Goal: Task Accomplishment & Management: Manage account settings

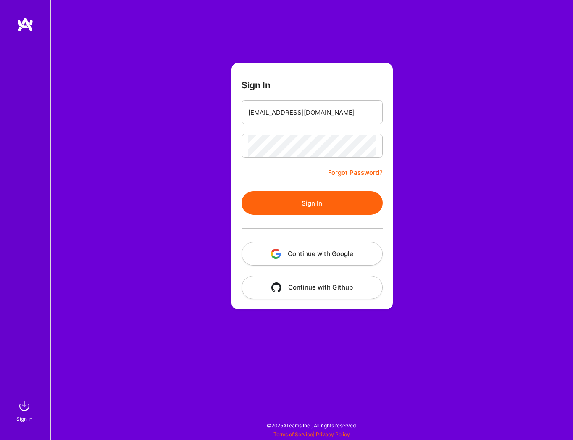
click at [313, 202] on button "Sign In" at bounding box center [312, 203] width 141 height 24
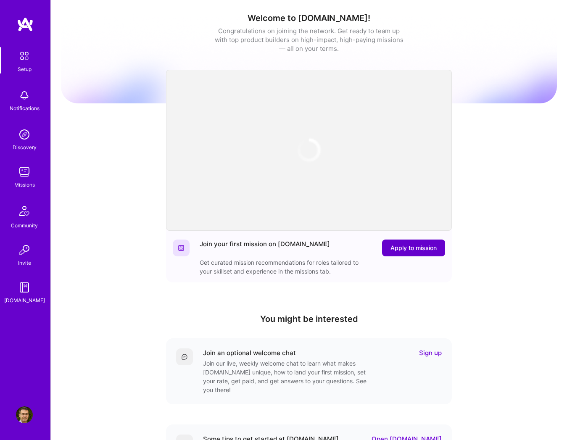
click at [412, 251] on span "Apply to mission" at bounding box center [413, 248] width 46 height 8
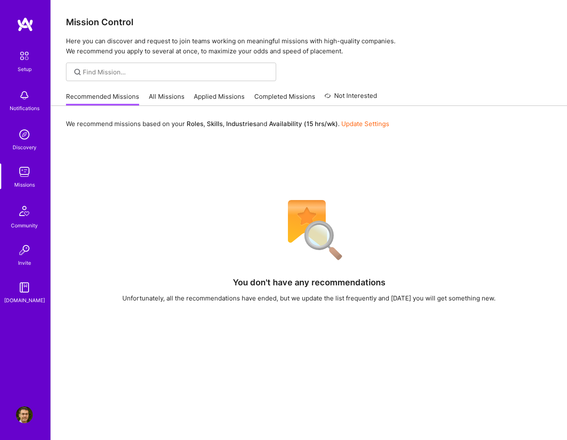
drag, startPoint x: 158, startPoint y: 99, endPoint x: 164, endPoint y: 99, distance: 5.9
click at [158, 99] on link "All Missions" at bounding box center [167, 99] width 36 height 14
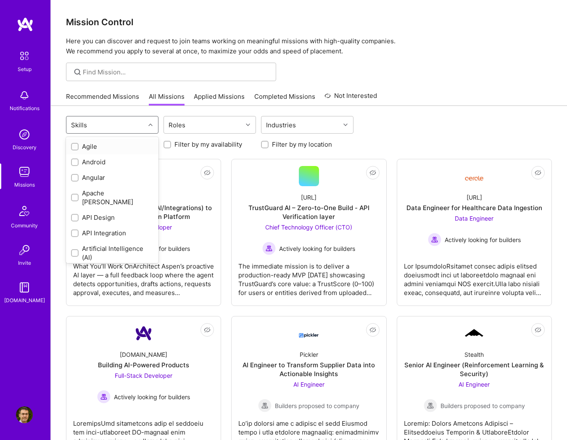
click at [127, 118] on div "Skills" at bounding box center [105, 124] width 79 height 17
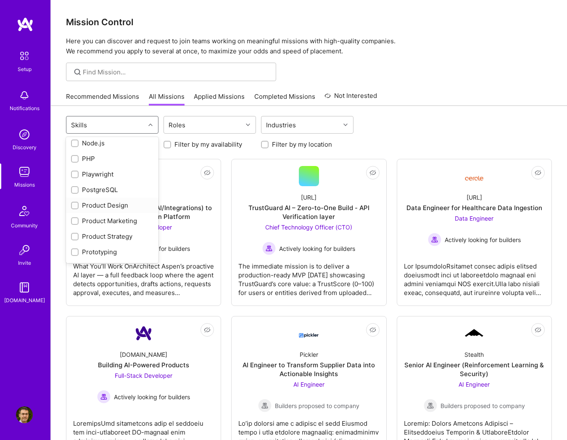
scroll to position [673, 0]
click at [80, 187] on div "Product Design" at bounding box center [112, 191] width 82 height 9
checkbox input "true"
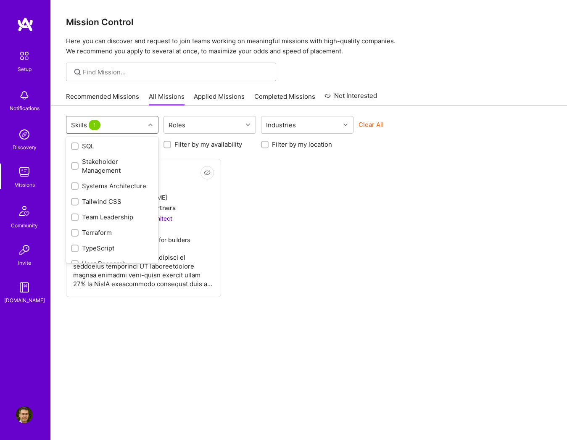
scroll to position [1009, 0]
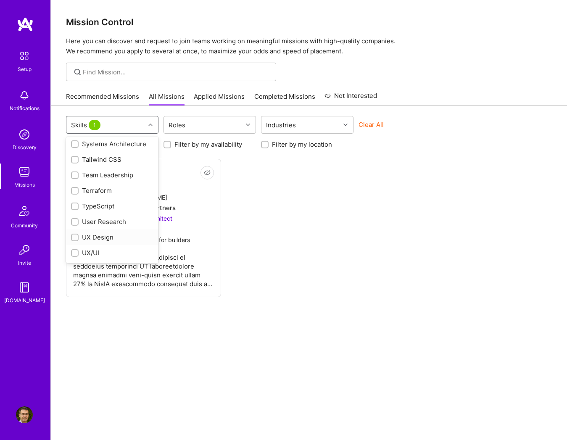
click at [100, 233] on div "UX Design" at bounding box center [112, 237] width 82 height 9
checkbox input "true"
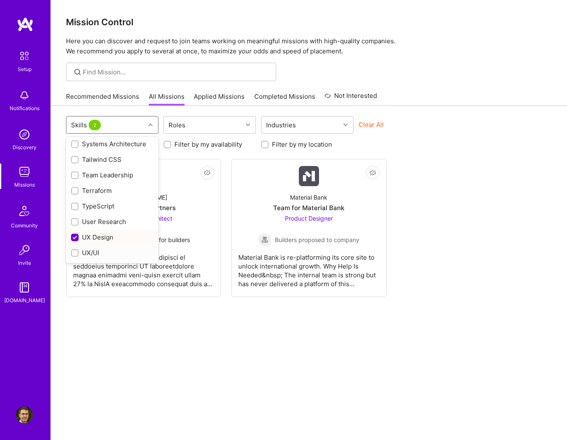
click at [95, 248] on div "UX/UI" at bounding box center [112, 252] width 82 height 9
checkbox input "true"
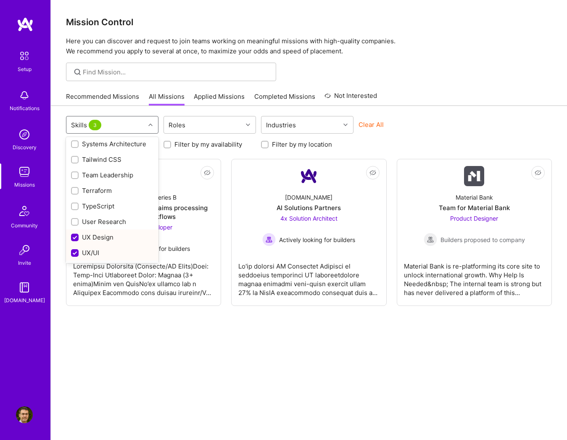
scroll to position [1030, 0]
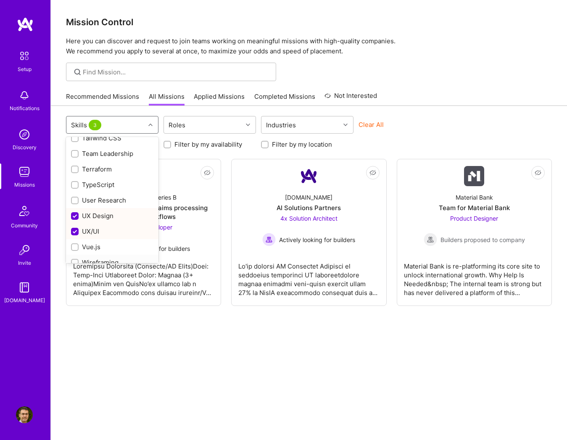
click at [113, 258] on div "Wireframing" at bounding box center [112, 262] width 82 height 9
checkbox input "true"
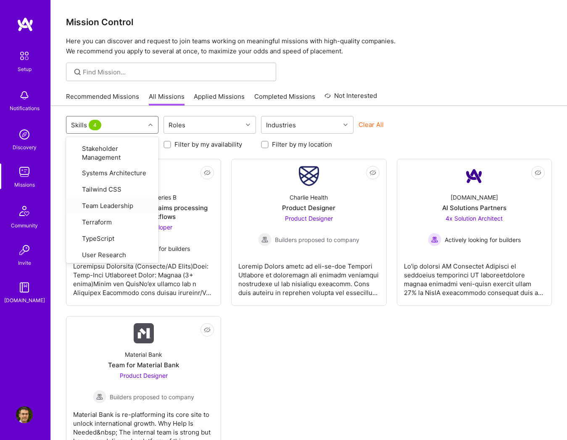
click at [431, 145] on div "Looking for builders Filter by my availability Filter by my location" at bounding box center [309, 142] width 486 height 13
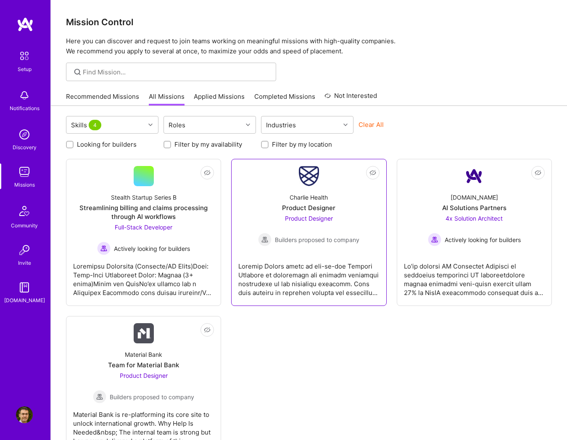
scroll to position [34, 0]
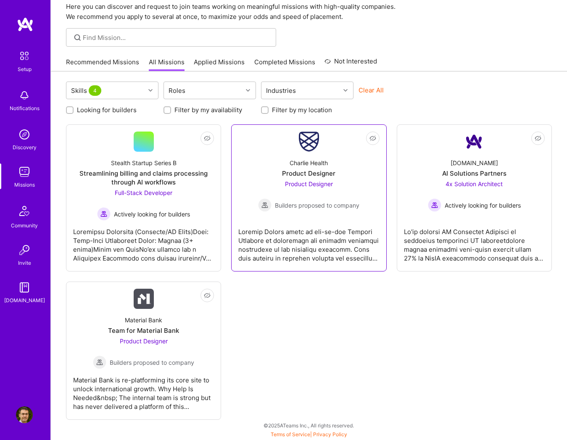
click at [311, 245] on div at bounding box center [308, 242] width 141 height 42
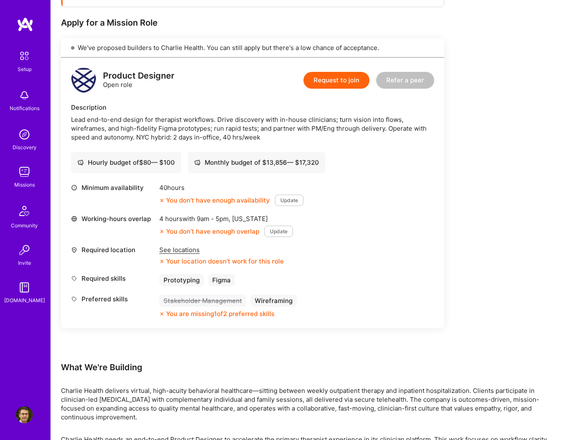
scroll to position [168, 0]
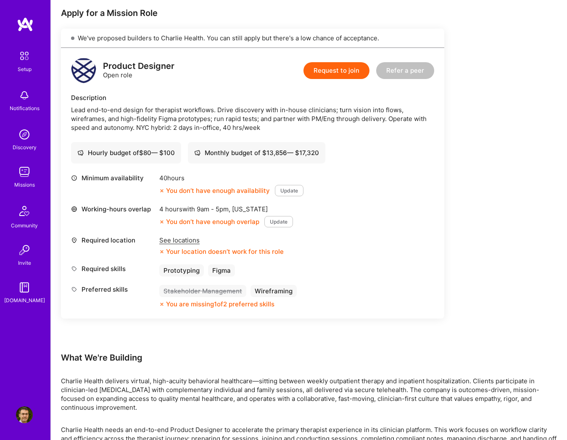
click at [295, 193] on button "Update" at bounding box center [289, 190] width 29 height 11
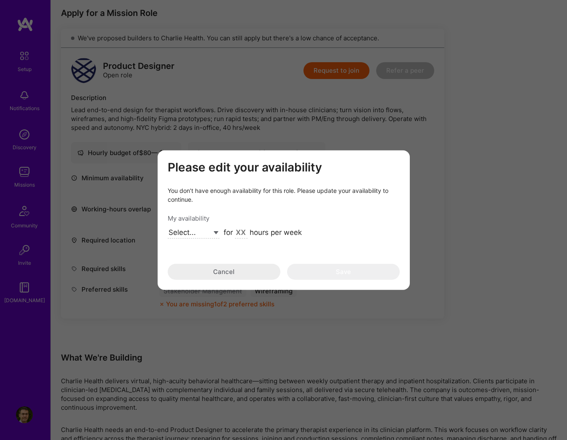
click at [217, 236] on select "Select... Right Now Future Date Not Available" at bounding box center [194, 232] width 52 height 11
select select "Right Now"
click at [168, 227] on select "Select... Right Now Future Date Not Available" at bounding box center [194, 232] width 52 height 11
click at [240, 233] on input "modal" at bounding box center [241, 233] width 13 height 11
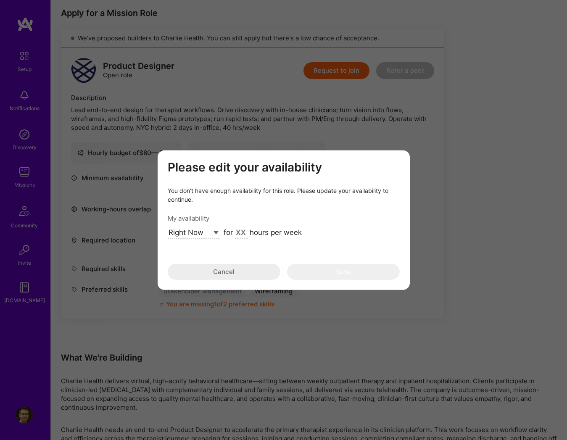
click at [240, 233] on input "modal" at bounding box center [241, 233] width 13 height 11
type input "40"
click at [345, 272] on button "Save" at bounding box center [343, 272] width 113 height 16
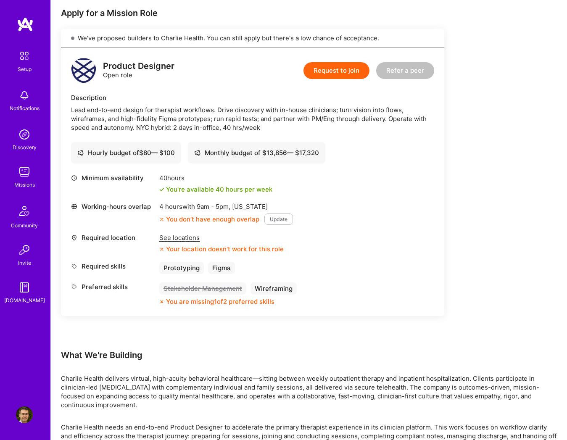
click at [187, 240] on div "See locations" at bounding box center [221, 237] width 124 height 9
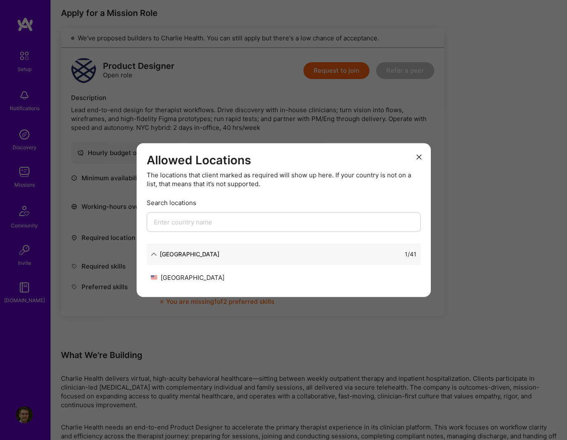
click at [419, 155] on icon "modal" at bounding box center [419, 157] width 5 height 5
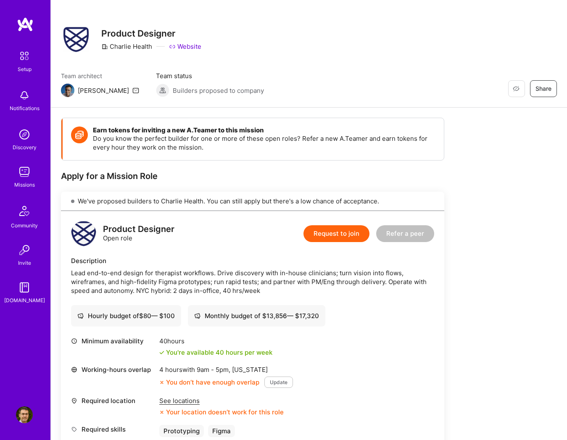
scroll to position [0, 0]
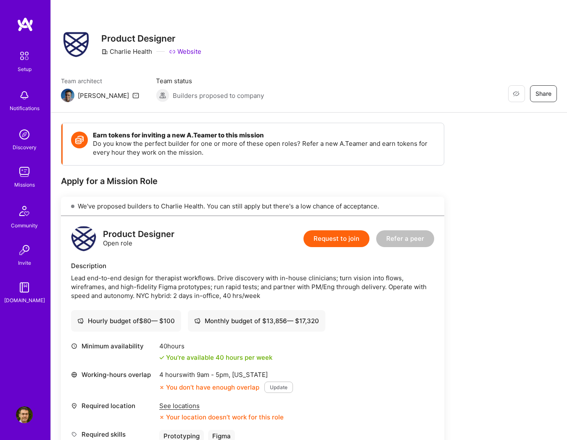
click at [27, 55] on img at bounding box center [25, 56] width 18 height 18
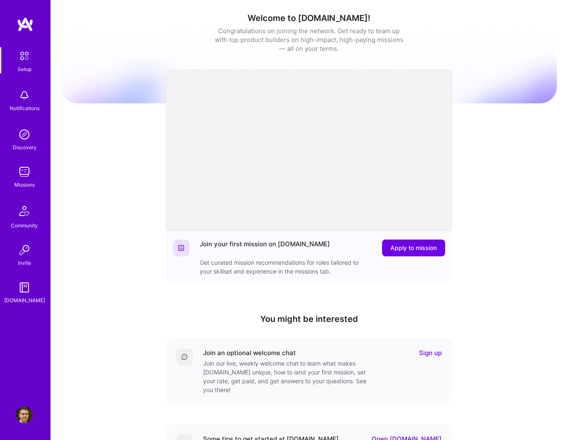
click at [29, 96] on img at bounding box center [24, 95] width 17 height 17
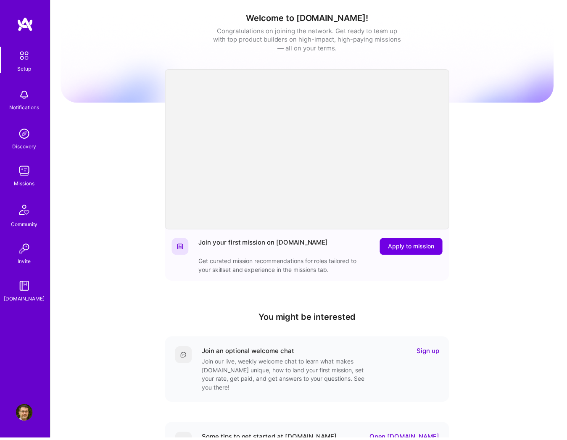
click at [26, 417] on img at bounding box center [24, 414] width 17 height 17
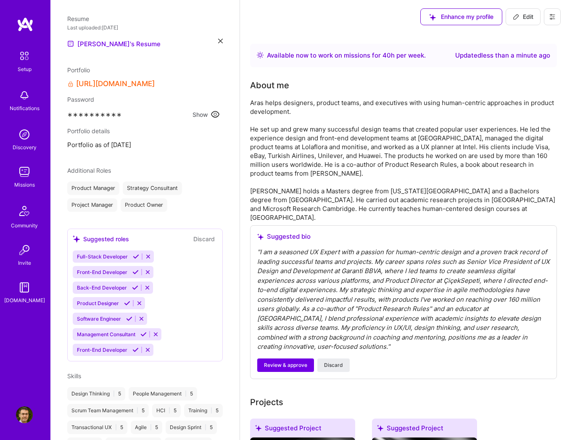
scroll to position [336, 0]
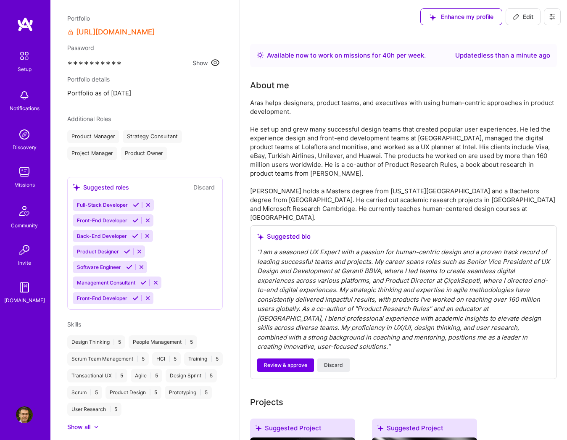
click at [142, 282] on icon at bounding box center [143, 283] width 6 height 6
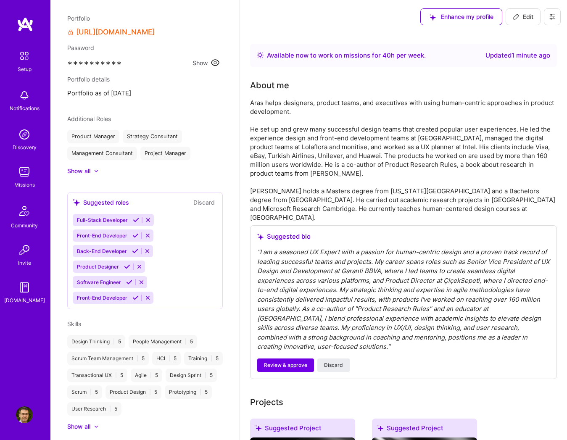
click at [99, 171] on div at bounding box center [96, 171] width 5 height 5
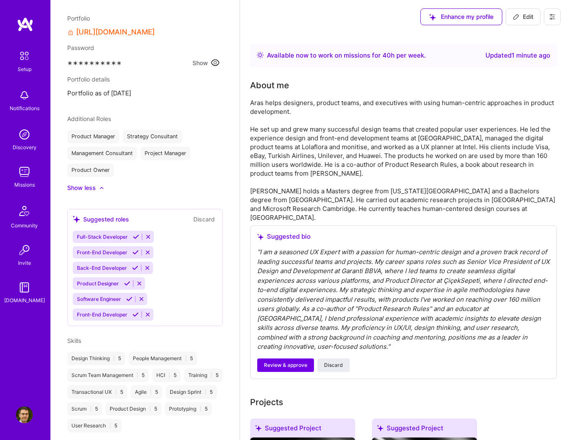
click at [101, 189] on div at bounding box center [101, 187] width 5 height 5
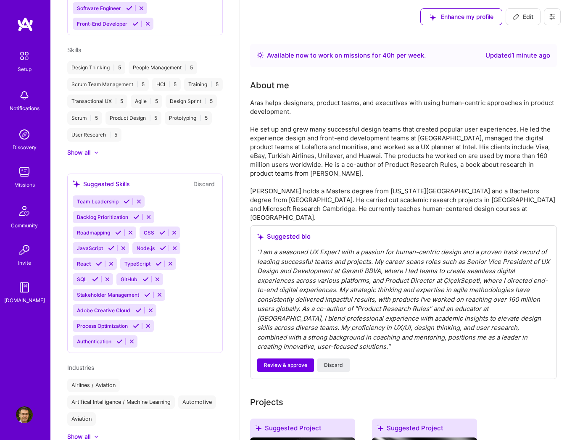
scroll to position [631, 0]
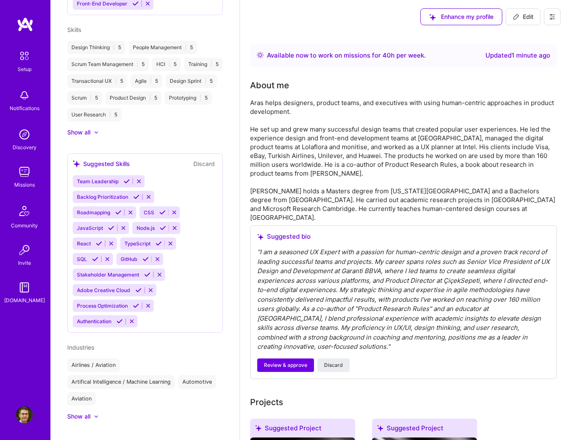
click at [147, 278] on icon at bounding box center [147, 275] width 6 height 6
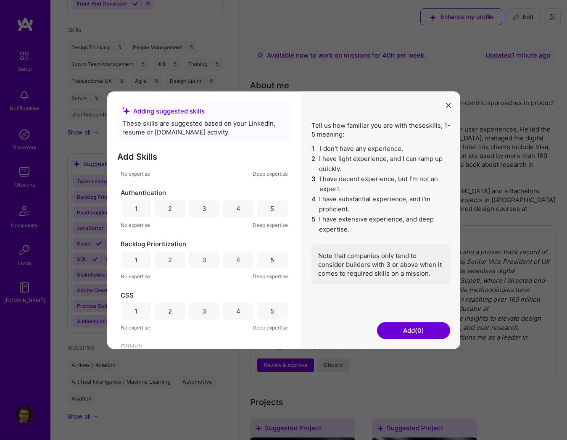
scroll to position [0, 0]
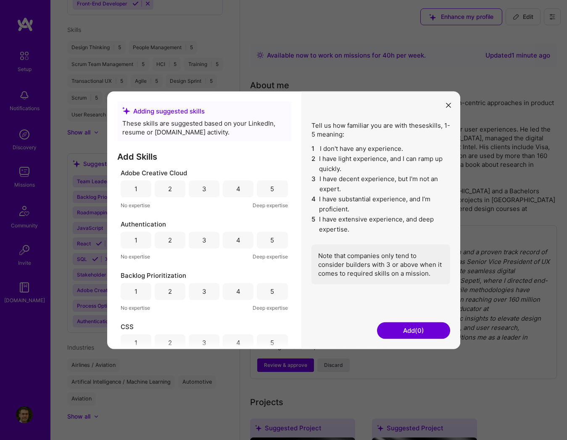
click at [232, 195] on div "4" at bounding box center [238, 188] width 31 height 17
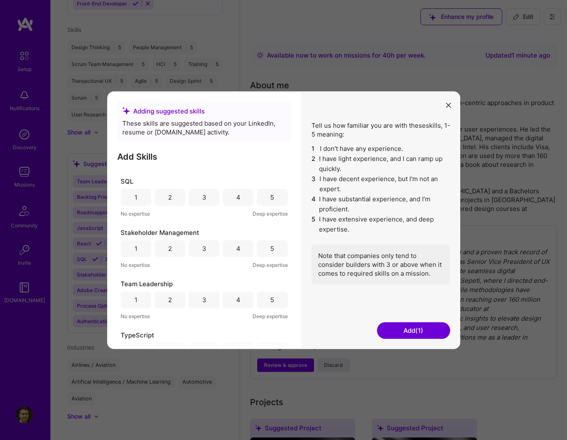
scroll to position [527, 0]
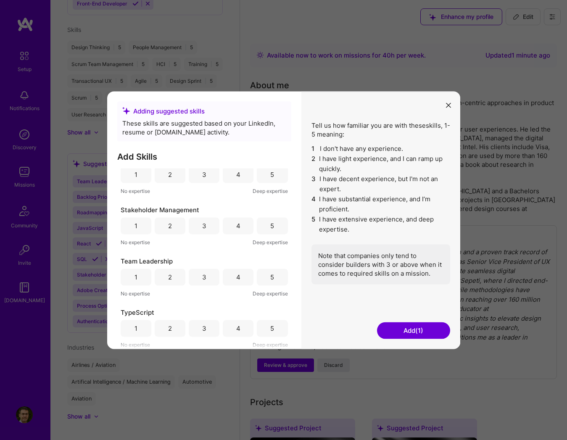
click at [270, 283] on div "5" at bounding box center [272, 277] width 31 height 17
click at [272, 230] on div "5" at bounding box center [272, 225] width 31 height 17
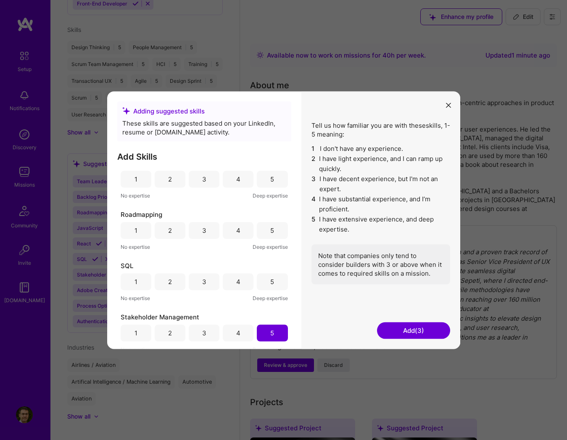
scroll to position [401, 0]
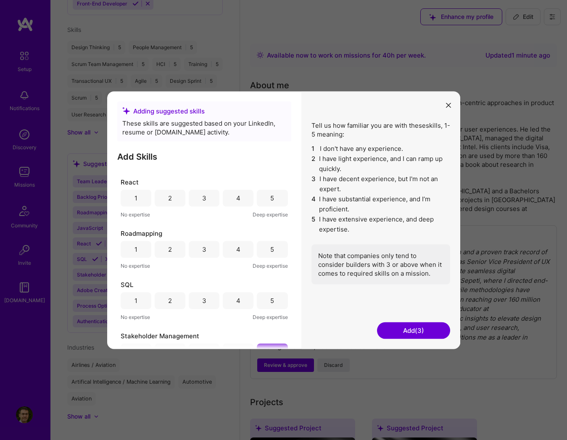
click at [236, 251] on div "4" at bounding box center [238, 249] width 4 height 9
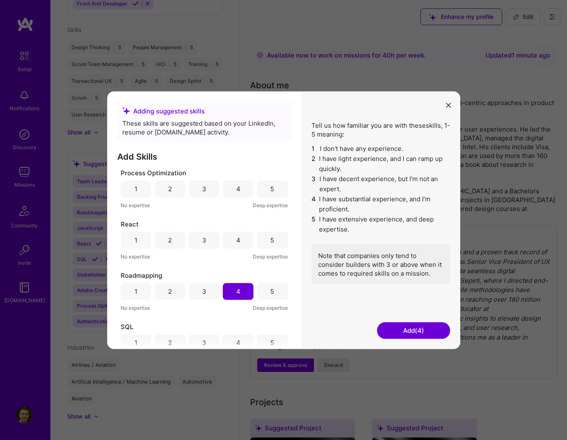
scroll to position [317, 0]
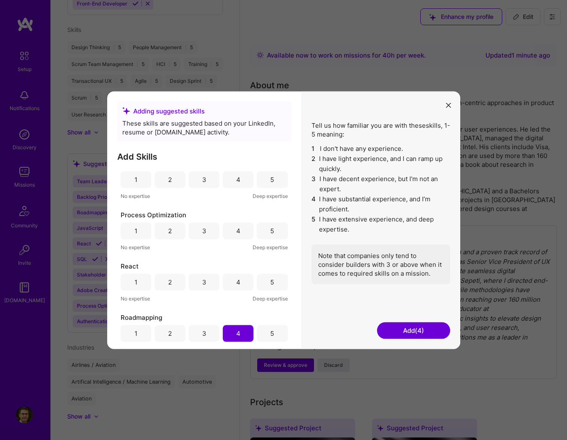
click at [239, 230] on div "4" at bounding box center [238, 230] width 31 height 17
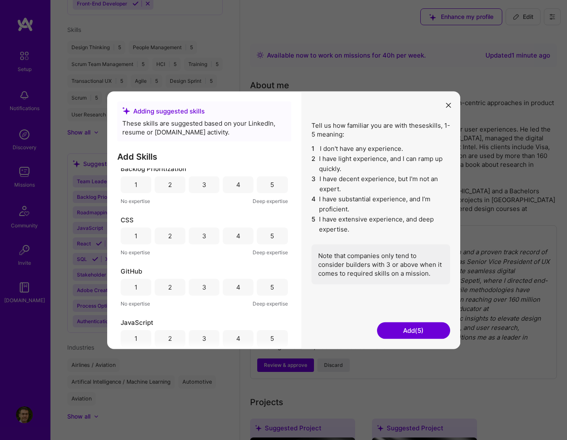
scroll to position [65, 0]
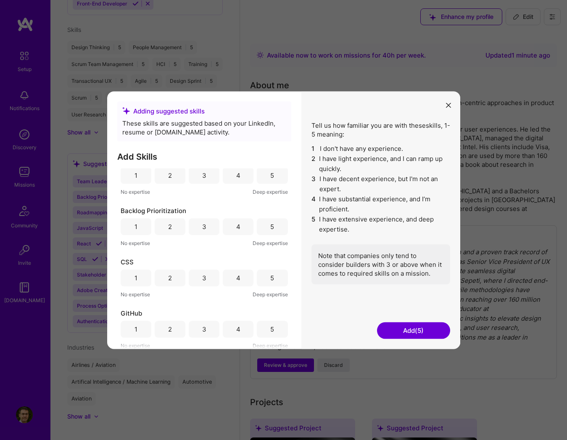
click at [202, 282] on div "3" at bounding box center [204, 278] width 4 height 9
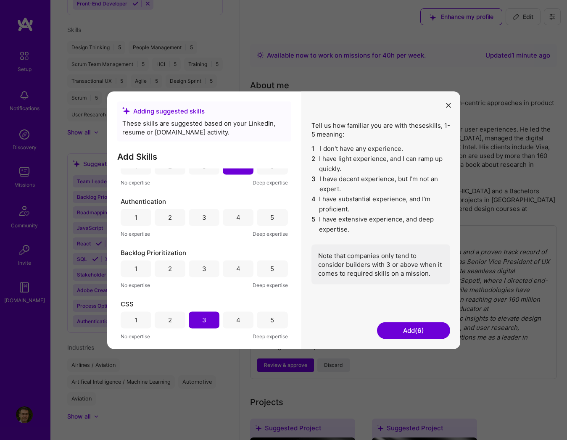
click at [237, 273] on div "4" at bounding box center [238, 268] width 31 height 17
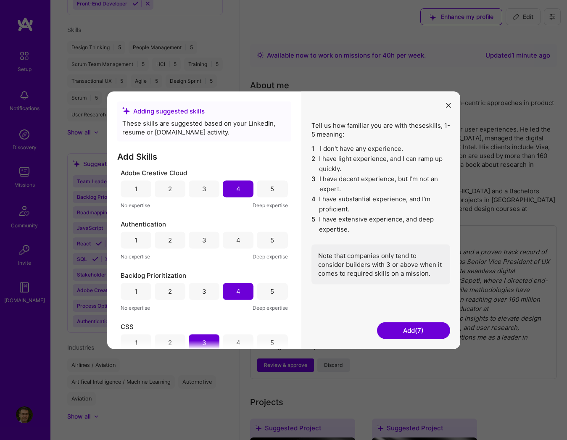
click at [406, 328] on button "Add (7)" at bounding box center [413, 330] width 73 height 17
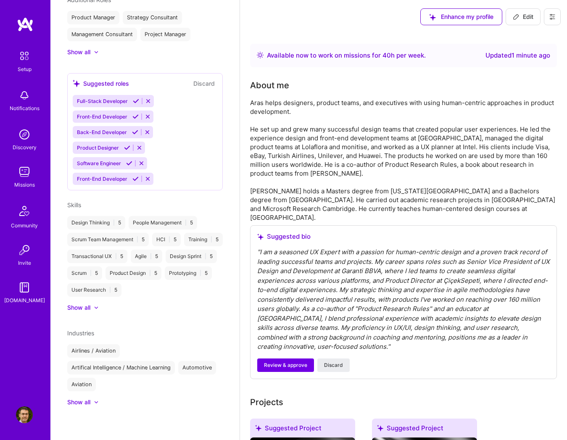
scroll to position [574, 0]
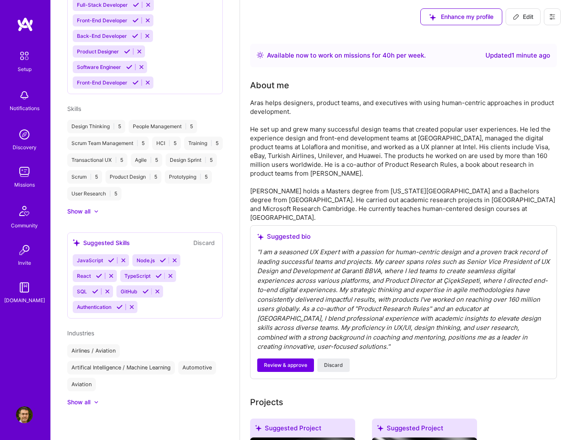
click at [193, 238] on button "Discard" at bounding box center [204, 243] width 26 height 10
click at [199, 240] on button "Discard" at bounding box center [204, 243] width 26 height 10
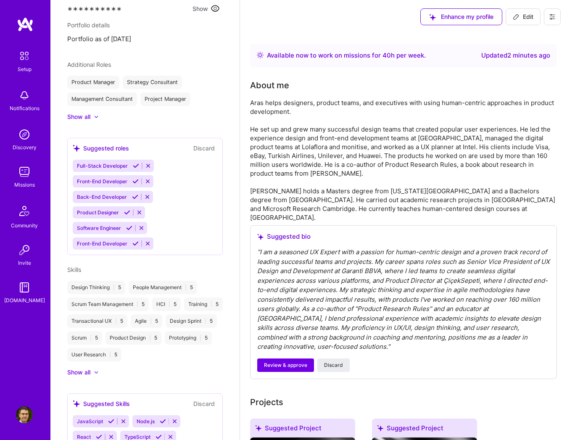
scroll to position [364, 0]
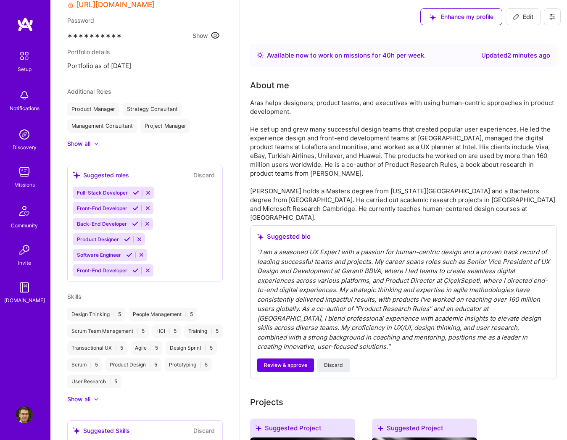
click at [123, 239] on button at bounding box center [126, 239] width 11 height 7
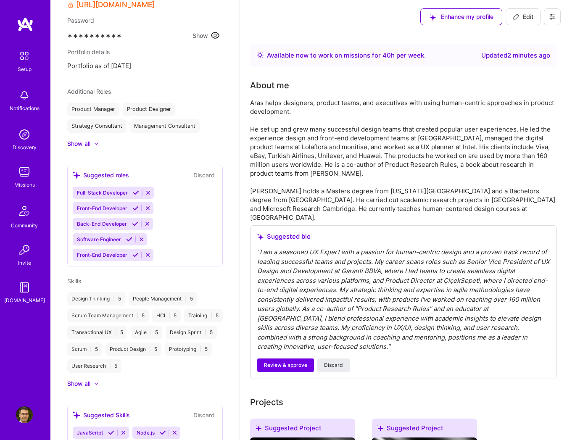
click at [196, 173] on button "Discard" at bounding box center [204, 175] width 26 height 10
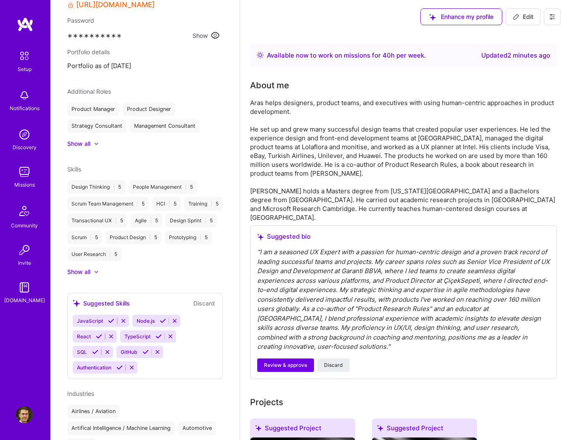
click at [29, 67] on div "Setup" at bounding box center [25, 69] width 14 height 9
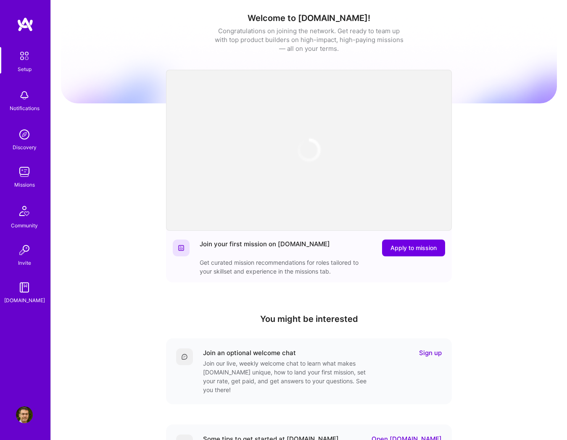
click at [29, 181] on div "Missions" at bounding box center [24, 184] width 21 height 9
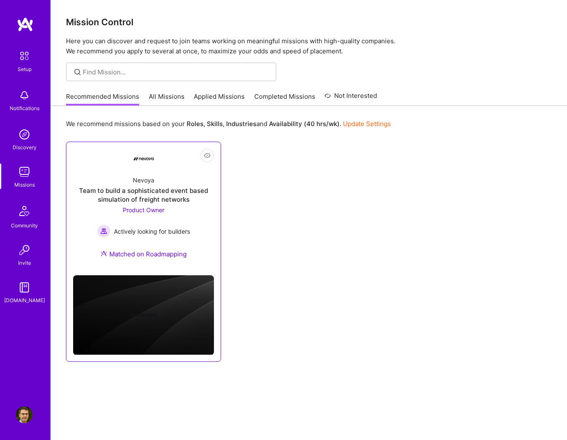
click at [159, 193] on div "Team to build a sophisticated event based simulation of freight networks" at bounding box center [143, 195] width 141 height 18
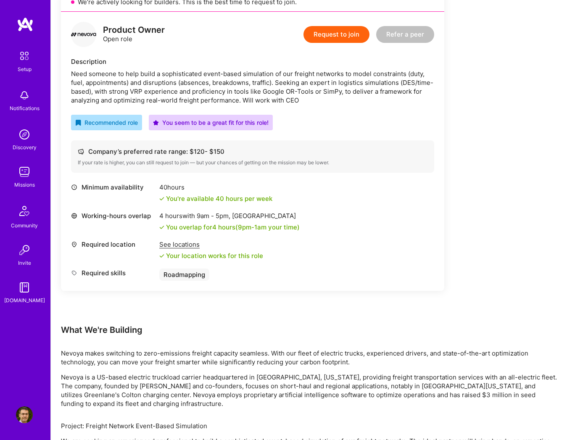
scroll to position [81, 0]
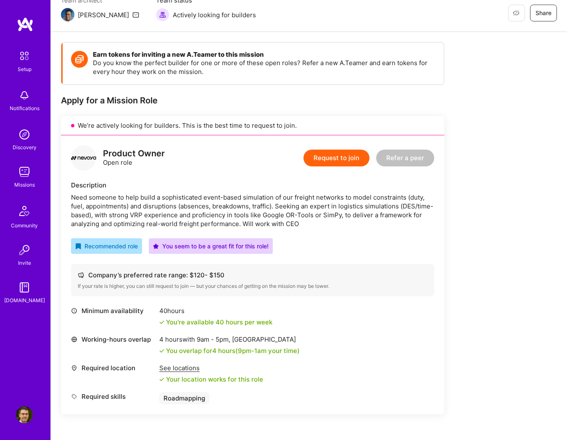
click at [21, 414] on img at bounding box center [24, 414] width 17 height 17
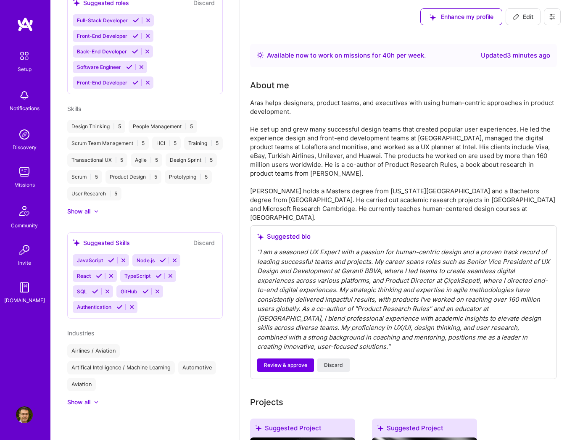
click at [520, 16] on span "Edit" at bounding box center [523, 17] width 21 height 8
select select "TR"
select select "Right Now"
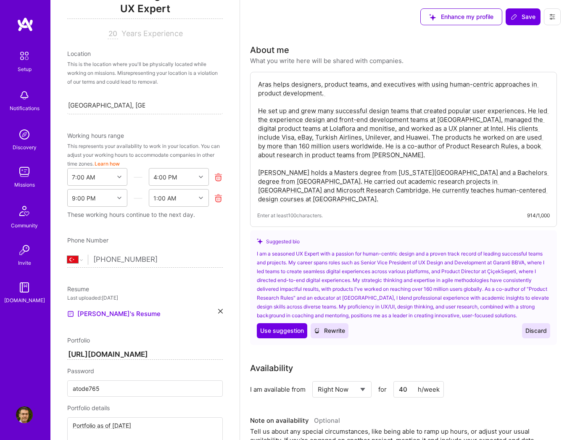
scroll to position [144, 0]
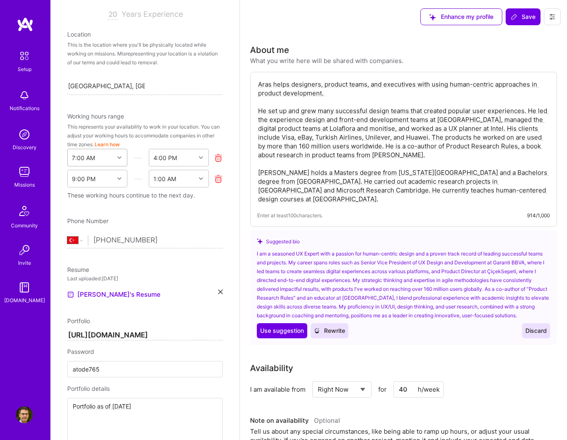
click at [117, 158] on icon at bounding box center [119, 158] width 4 height 4
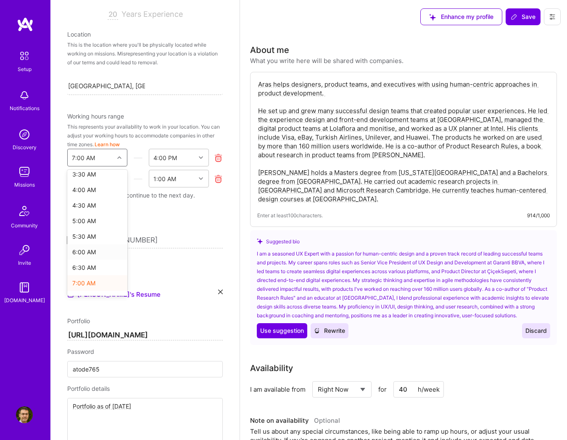
click at [95, 253] on div "6:00 AM" at bounding box center [97, 252] width 60 height 16
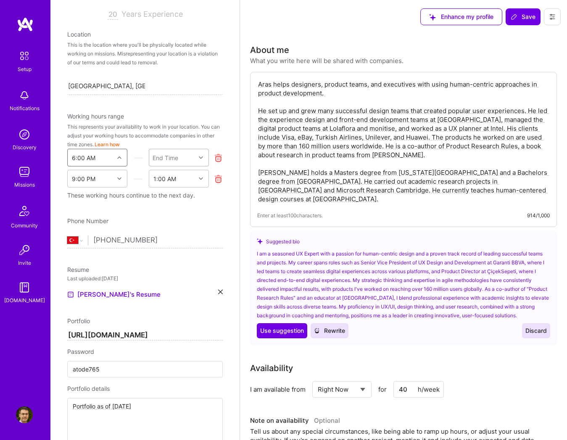
click at [195, 158] on div at bounding box center [201, 157] width 13 height 11
click at [174, 270] on div "5:00 PM" at bounding box center [179, 269] width 60 height 16
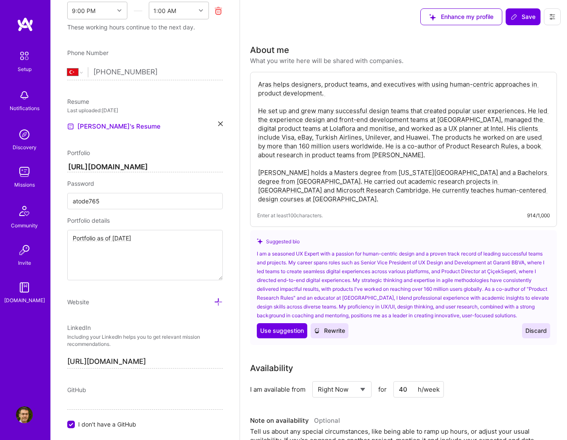
scroll to position [354, 0]
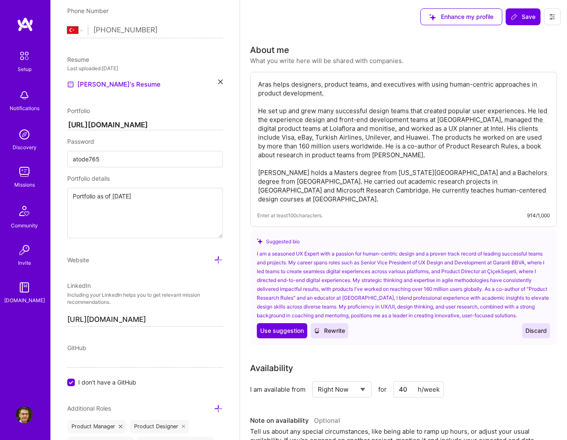
click at [149, 122] on input "[URL][DOMAIN_NAME]" at bounding box center [145, 125] width 156 height 10
type input "[URL][DOMAIN_NAME]"
click at [228, 248] on div "Edit photo Aras Bilgen UX Expert 20 Years Experience Location This is the locat…" at bounding box center [144, 220] width 189 height 440
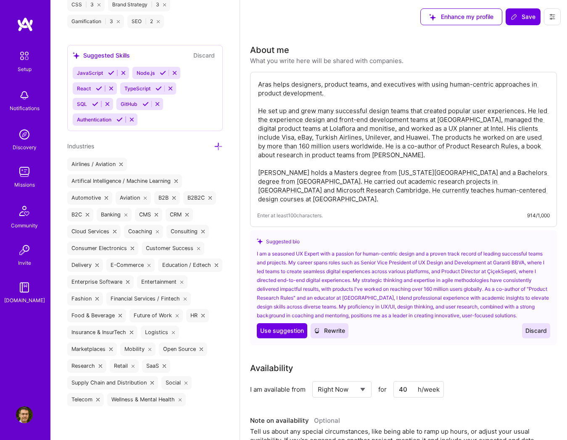
scroll to position [1304, 0]
click at [554, 18] on icon at bounding box center [552, 16] width 7 height 7
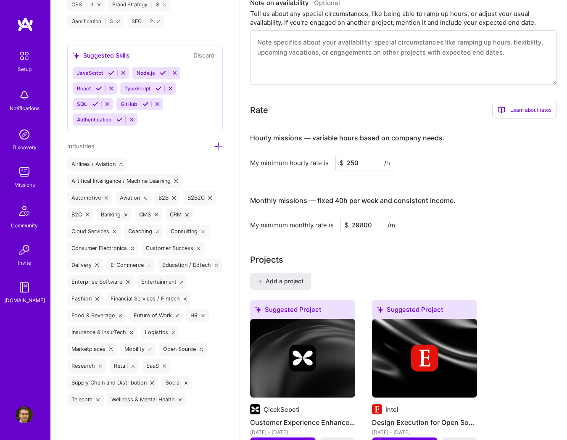
scroll to position [420, 0]
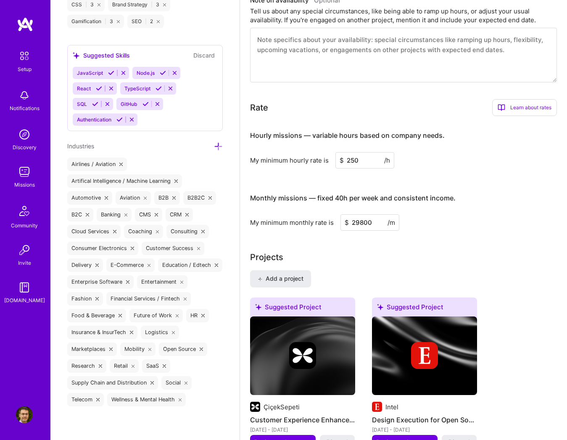
click at [356, 160] on input "250" at bounding box center [364, 160] width 59 height 16
click at [371, 225] on input "29800" at bounding box center [369, 222] width 59 height 16
type input "8000"
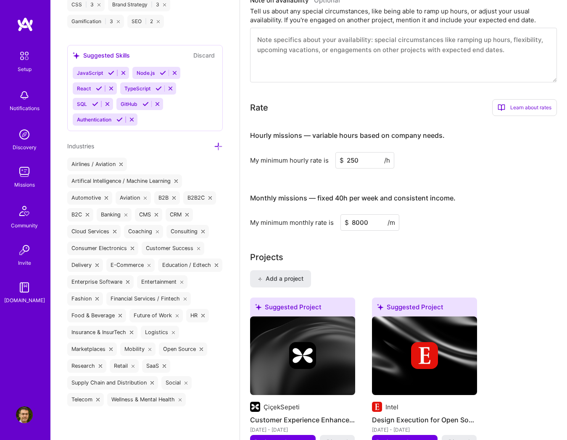
click at [355, 224] on input "8000" at bounding box center [369, 222] width 59 height 16
click at [359, 225] on input "8000" at bounding box center [369, 222] width 59 height 16
type input "9000"
click at [430, 209] on div "Monthly missions — fixed 40h per week and consistent income." at bounding box center [353, 198] width 206 height 26
click at [358, 166] on input "250" at bounding box center [364, 160] width 59 height 16
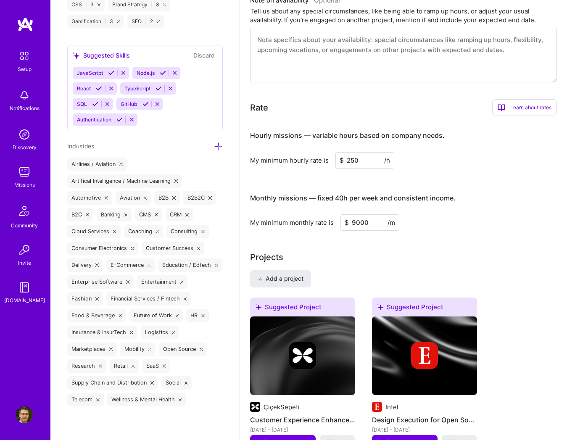
click at [358, 166] on input "250" at bounding box center [364, 160] width 59 height 16
type input "150"
click at [487, 200] on h3 "Monthly missions — fixed 40h per week and consistent income." at bounding box center [403, 198] width 307 height 26
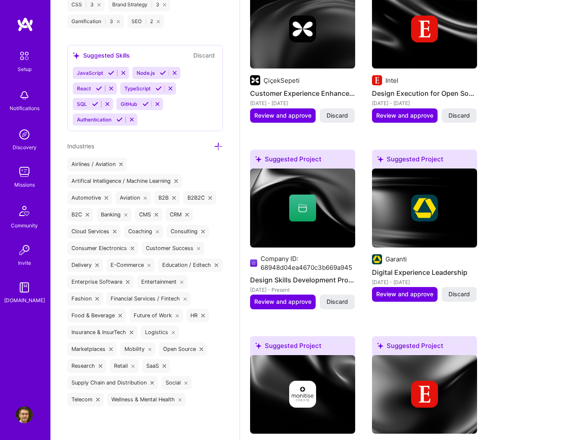
scroll to position [0, 0]
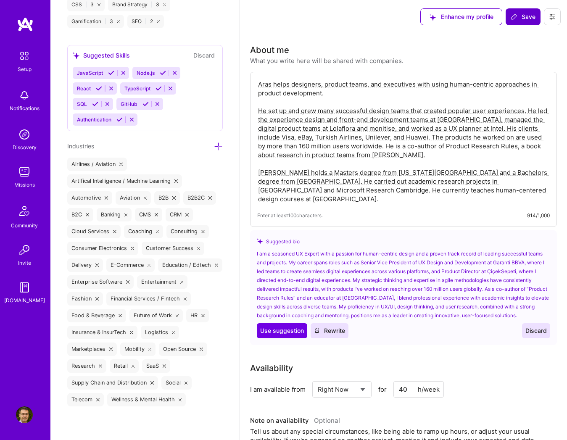
click at [524, 15] on span "Save" at bounding box center [523, 17] width 25 height 8
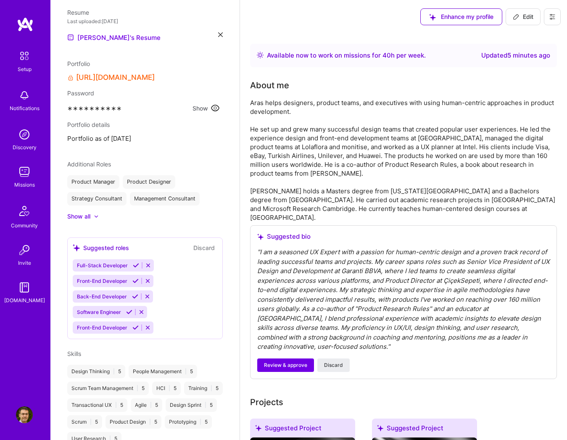
scroll to position [39, 0]
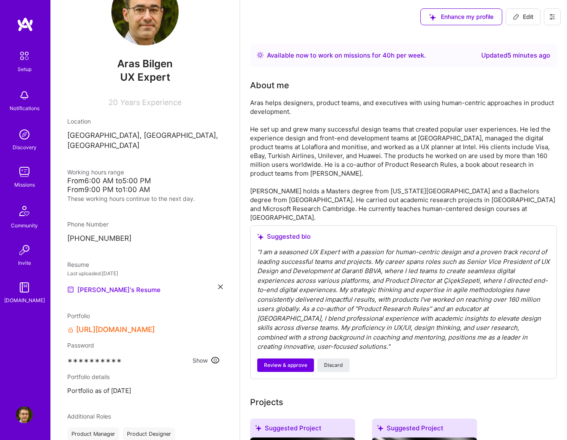
click at [22, 173] on img at bounding box center [24, 172] width 17 height 17
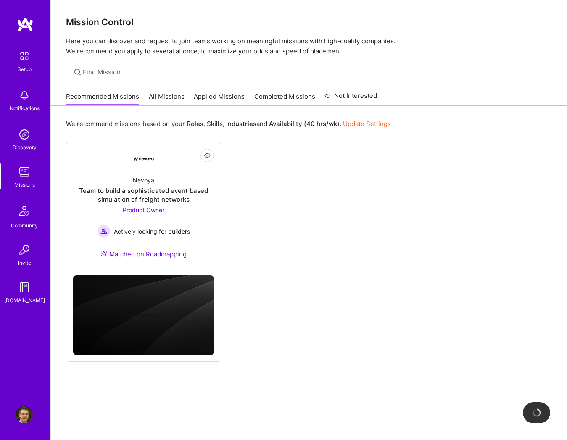
click at [361, 99] on link "Not Interested" at bounding box center [351, 98] width 53 height 15
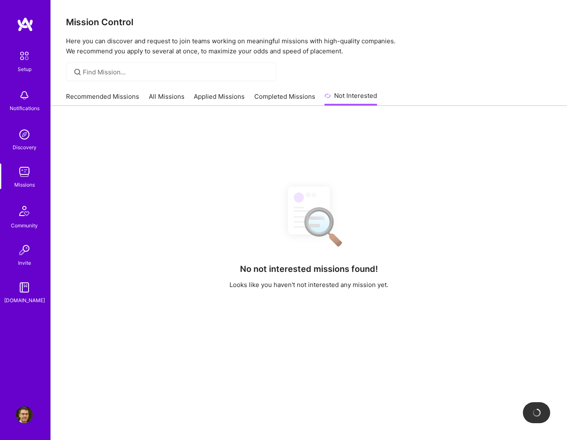
click at [166, 95] on link "All Missions" at bounding box center [167, 99] width 36 height 14
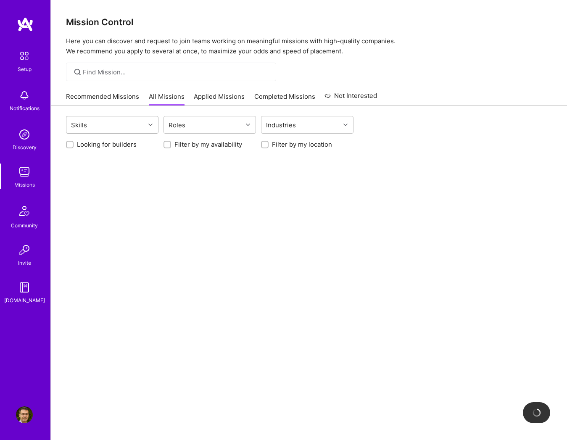
click at [138, 123] on div "Skills" at bounding box center [105, 124] width 79 height 17
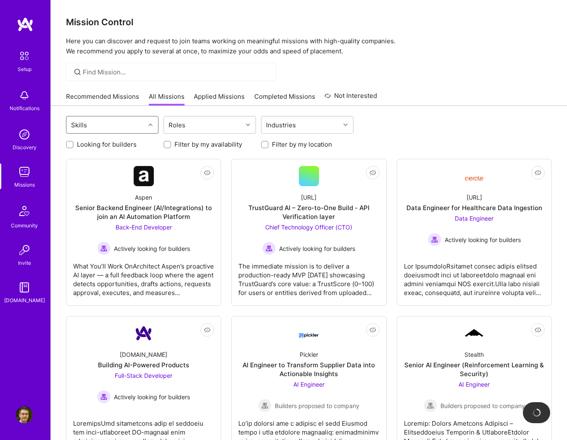
click at [139, 129] on div "Skills" at bounding box center [105, 124] width 79 height 17
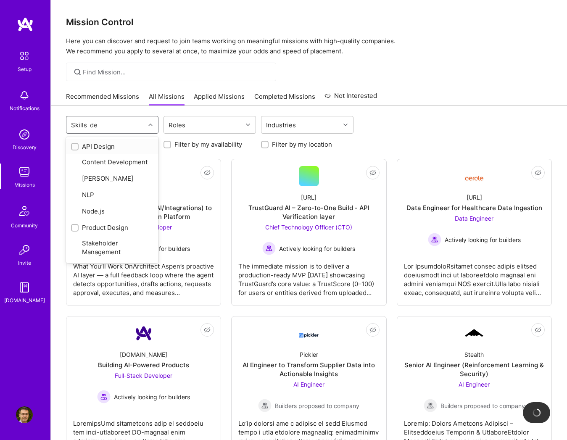
type input "des"
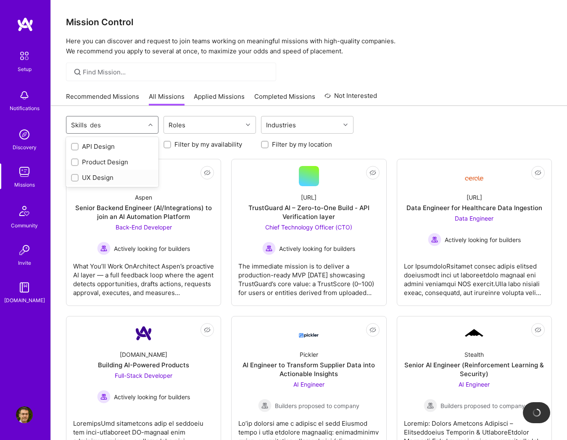
click at [74, 178] on input "checkbox" at bounding box center [76, 178] width 6 height 6
checkbox input "true"
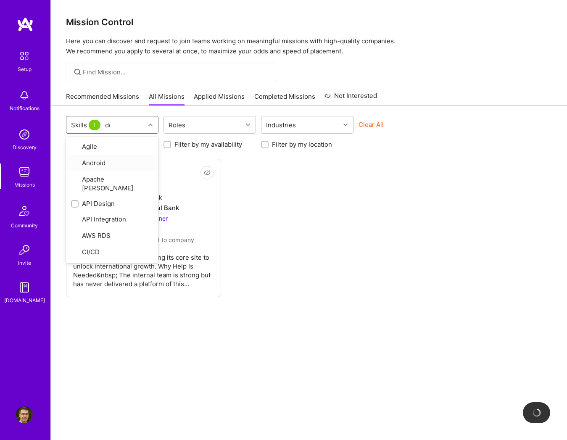
type input "des"
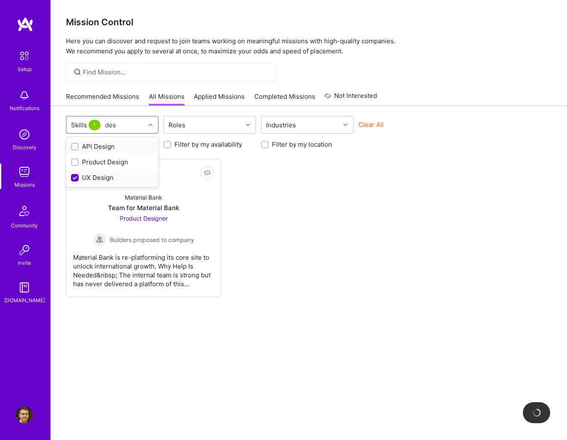
click at [77, 162] on input "checkbox" at bounding box center [76, 163] width 6 height 6
checkbox input "true"
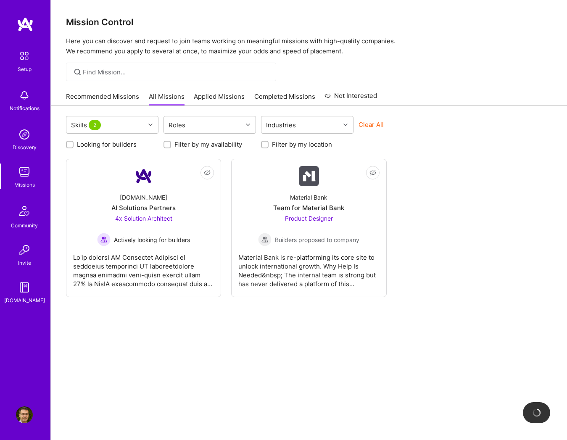
click at [285, 359] on div "Skills 2 Roles Industries Clear All Looking for builders Filter by my availabil…" at bounding box center [309, 282] width 516 height 352
click at [160, 267] on div at bounding box center [143, 267] width 141 height 42
click at [334, 257] on div "Material Bank is re-platforming its core site to unlock international growth. W…" at bounding box center [308, 267] width 141 height 42
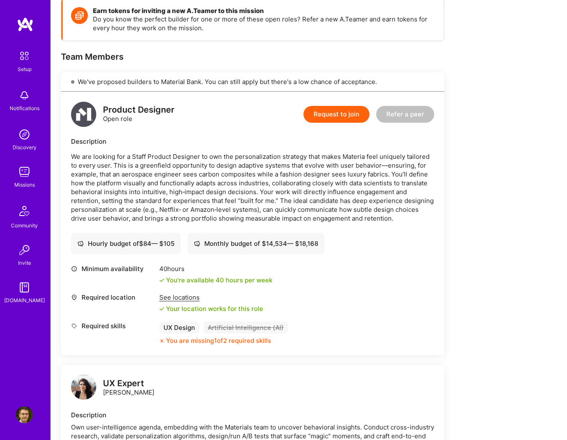
scroll to position [126, 0]
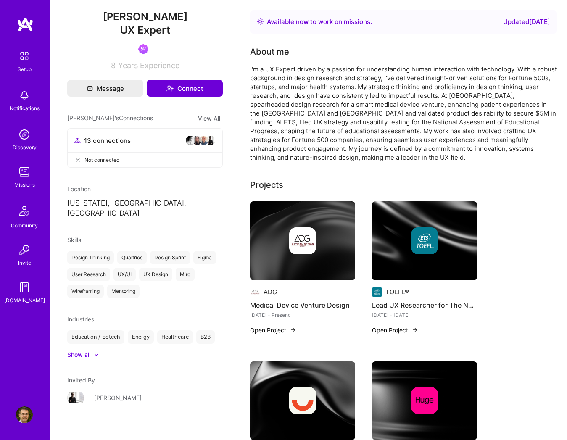
click at [21, 414] on img at bounding box center [24, 414] width 17 height 17
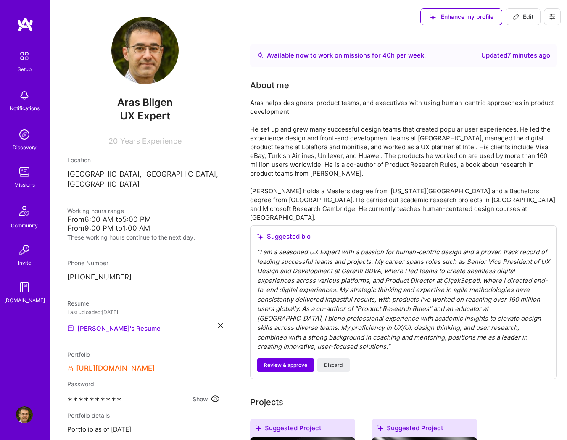
click at [367, 159] on div "Aras helps designers, product teams, and executives with using human-centric ap…" at bounding box center [403, 160] width 307 height 124
click at [517, 21] on button "Edit" at bounding box center [523, 16] width 35 height 17
select select "TR"
select select "Right Now"
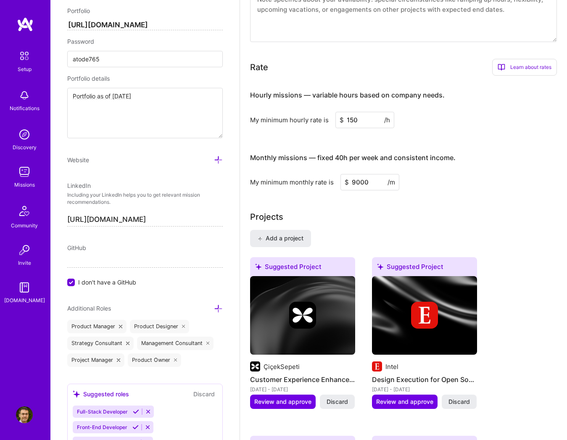
scroll to position [462, 0]
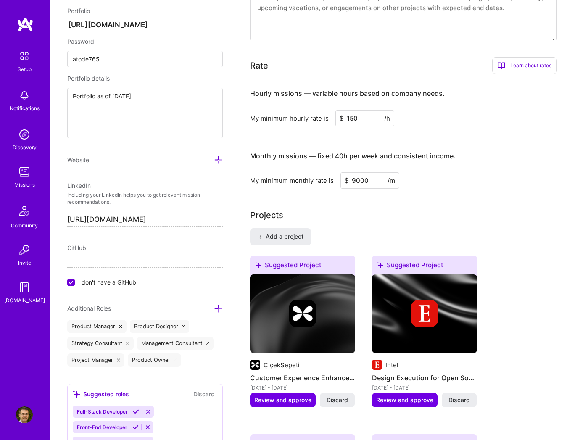
click at [352, 182] on input "9000" at bounding box center [369, 180] width 59 height 16
type input "12500"
drag, startPoint x: 351, startPoint y: 116, endPoint x: 344, endPoint y: 117, distance: 7.3
click at [344, 117] on input "150" at bounding box center [364, 118] width 59 height 16
click at [456, 129] on div "Hourly missions — variable hours based on company needs. My minimum hourly rate…" at bounding box center [403, 135] width 307 height 108
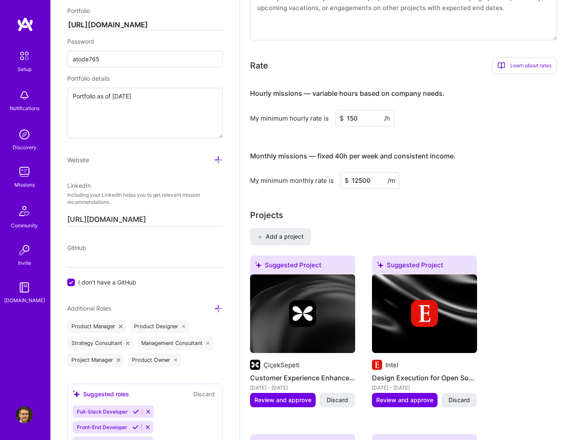
click at [368, 119] on input "150" at bounding box center [364, 118] width 59 height 16
type input "170"
click at [410, 136] on div "Hourly missions — variable hours based on company needs. My minimum hourly rate…" at bounding box center [403, 135] width 307 height 108
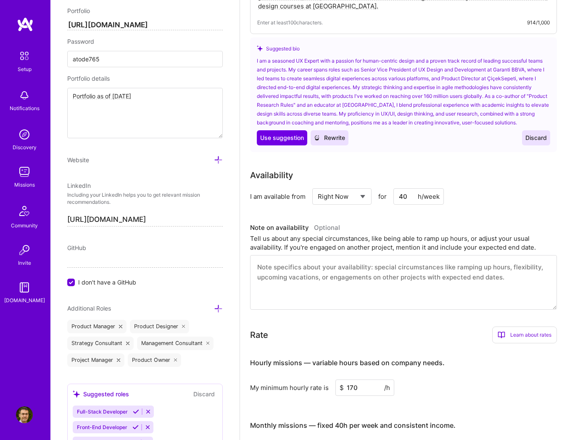
scroll to position [0, 0]
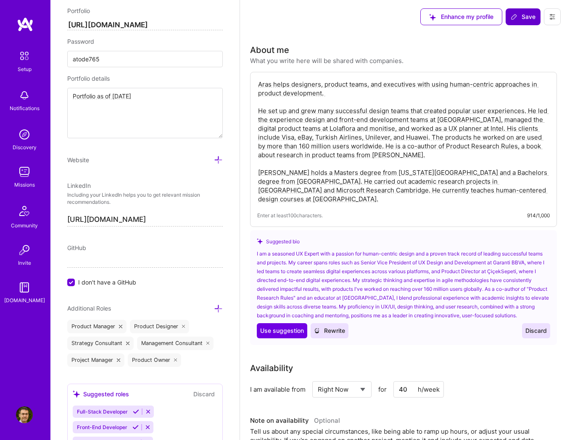
click at [528, 12] on button "Save" at bounding box center [523, 16] width 35 height 17
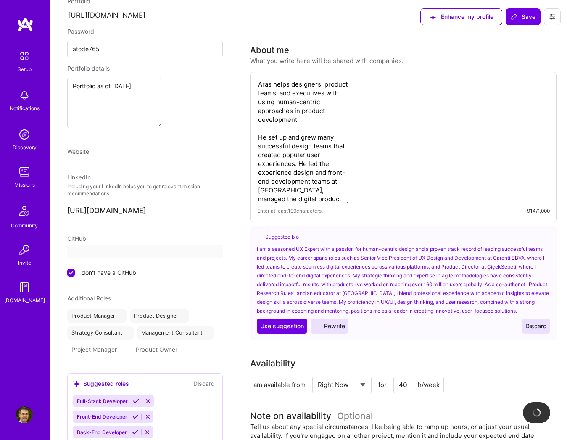
scroll to position [334, 0]
